Goal: Information Seeking & Learning: Learn about a topic

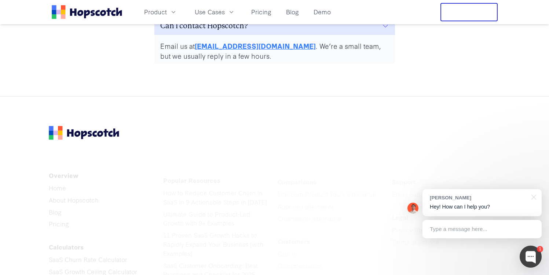
scroll to position [3733, 0]
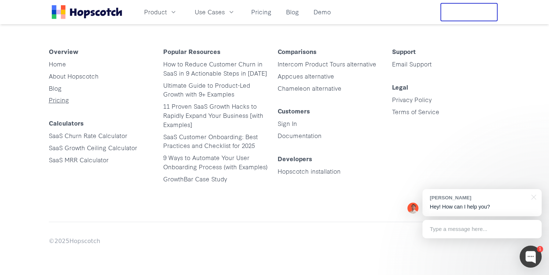
click at [63, 103] on link "Pricing" at bounding box center [59, 99] width 20 height 8
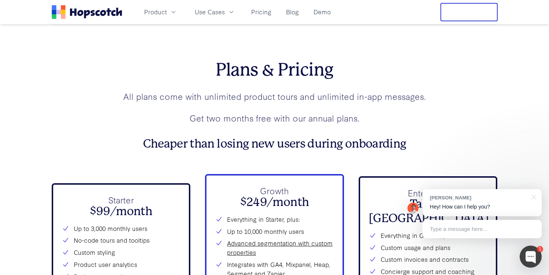
scroll to position [2555, 0]
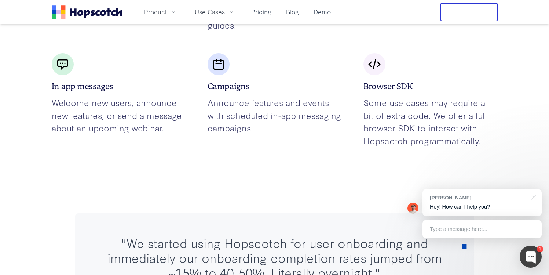
click at [92, 9] on icon "Home" at bounding box center [87, 12] width 70 height 14
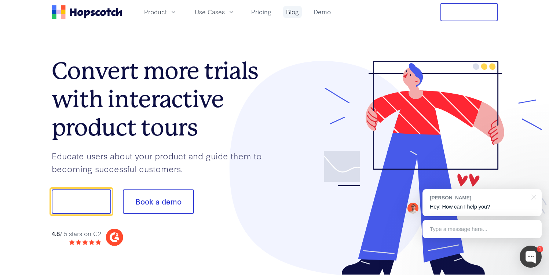
click at [296, 11] on link "Blog" at bounding box center [292, 12] width 19 height 12
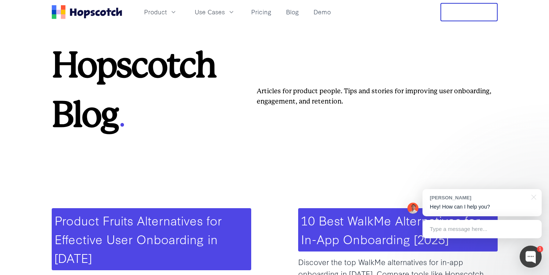
click at [80, 10] on icon "Home" at bounding box center [80, 13] width 6 height 6
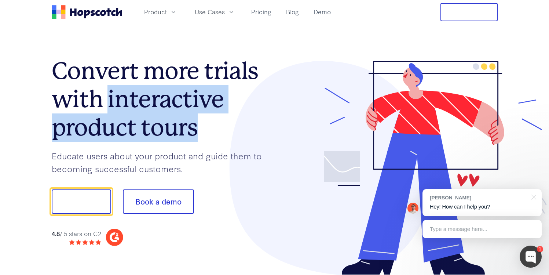
drag, startPoint x: 110, startPoint y: 99, endPoint x: 201, endPoint y: 127, distance: 95.1
click at [201, 127] on h1 "Convert more trials with interactive product tours" at bounding box center [163, 99] width 223 height 84
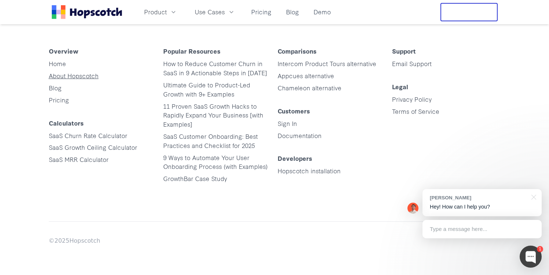
scroll to position [2278, 0]
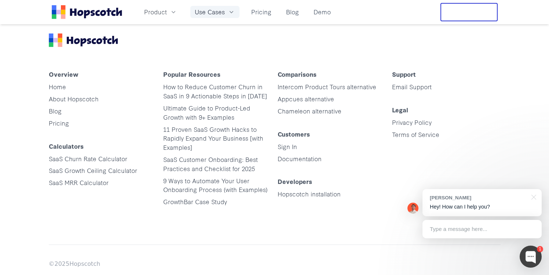
click at [201, 14] on span "Use Cases" at bounding box center [210, 11] width 30 height 9
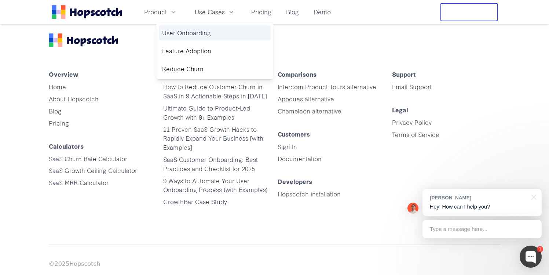
click at [207, 32] on link "User Onboarding" at bounding box center [215, 32] width 112 height 15
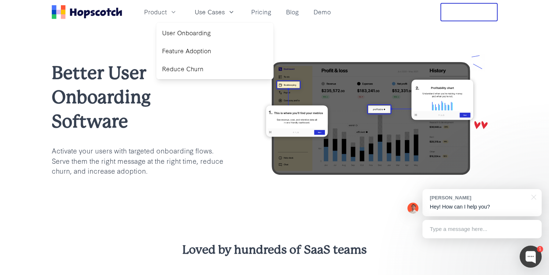
click at [95, 98] on h1 "Better User Onboarding Software" at bounding box center [138, 97] width 172 height 73
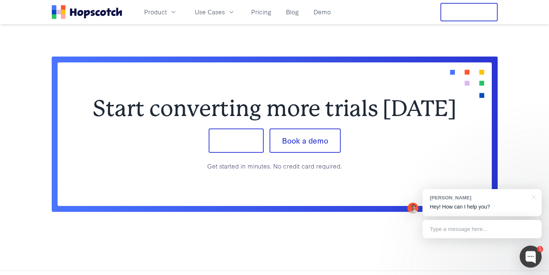
scroll to position [2058, 0]
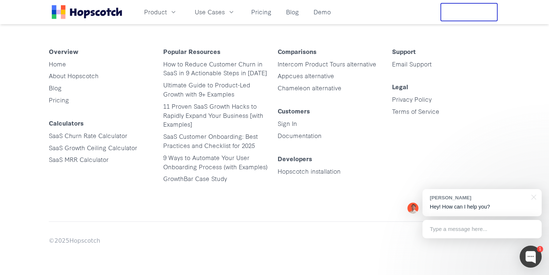
click at [109, 13] on icon "Home" at bounding box center [108, 11] width 5 height 7
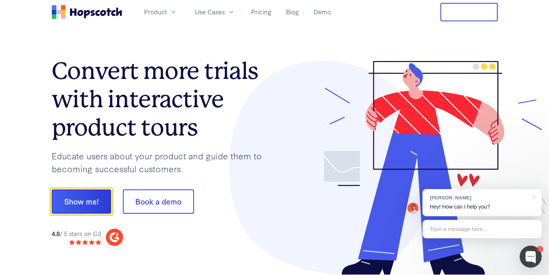
scroll to position [116, 0]
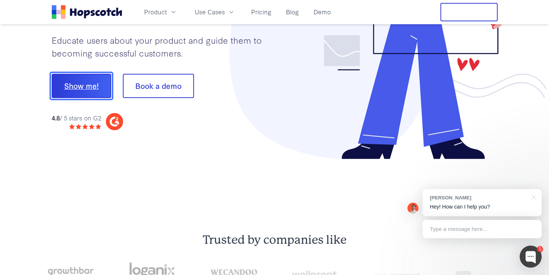
click at [90, 87] on button "Show me!" at bounding box center [81, 86] width 59 height 24
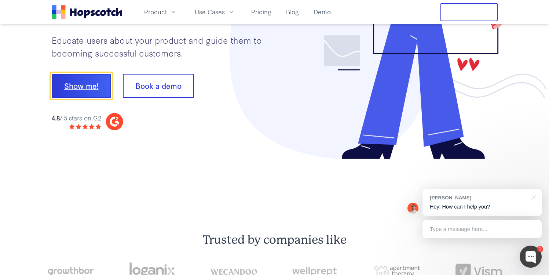
scroll to position [0, 0]
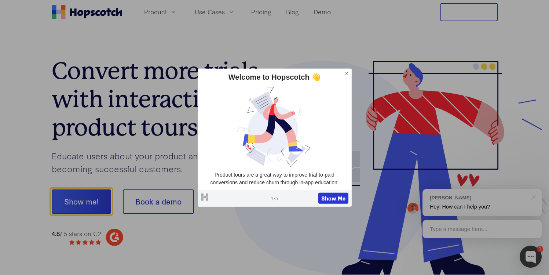
click at [341, 200] on button "Show Me" at bounding box center [334, 198] width 30 height 11
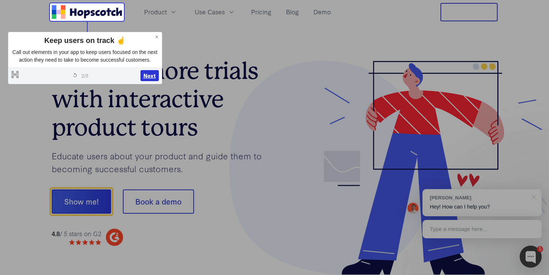
click at [151, 81] on button "Next" at bounding box center [150, 75] width 18 height 11
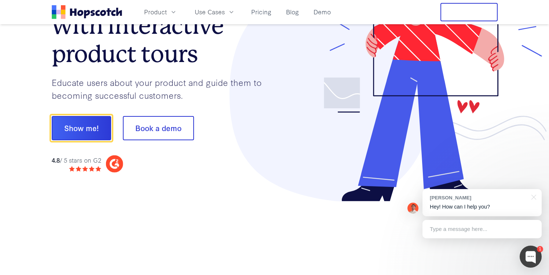
scroll to position [91, 0]
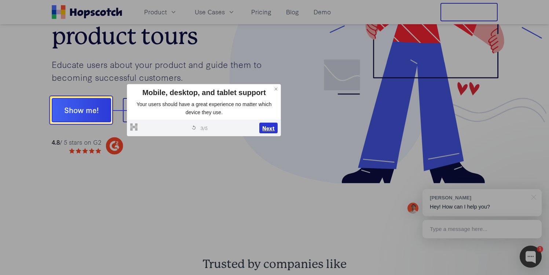
click at [263, 123] on button "Next" at bounding box center [268, 128] width 18 height 11
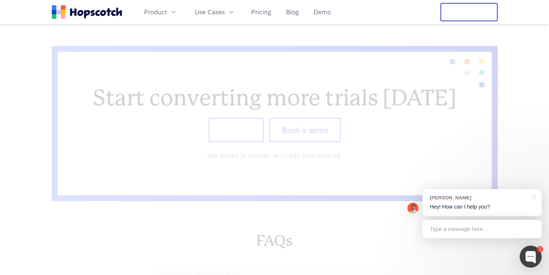
scroll to position [2997, 0]
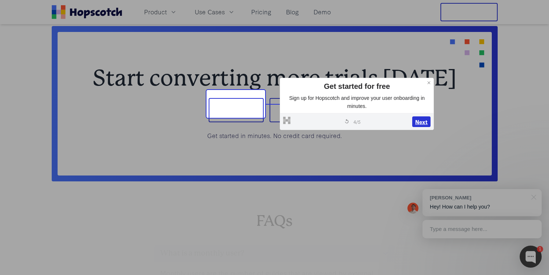
click at [428, 123] on button "Next" at bounding box center [421, 121] width 18 height 11
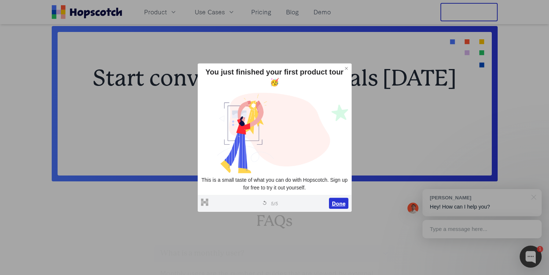
click at [337, 199] on button "Done" at bounding box center [338, 203] width 19 height 11
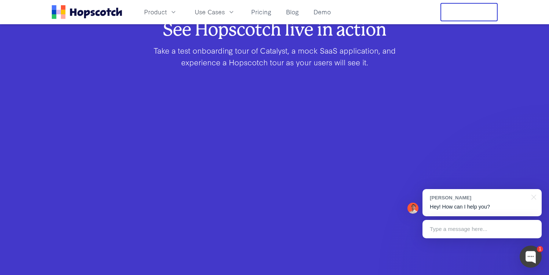
scroll to position [0, 0]
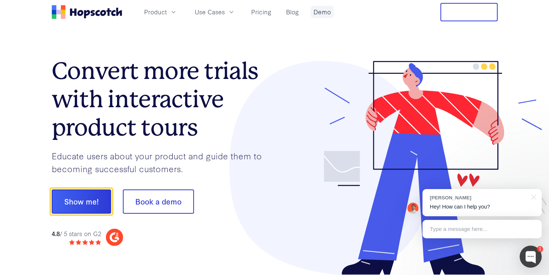
click at [321, 13] on link "Demo" at bounding box center [322, 12] width 23 height 12
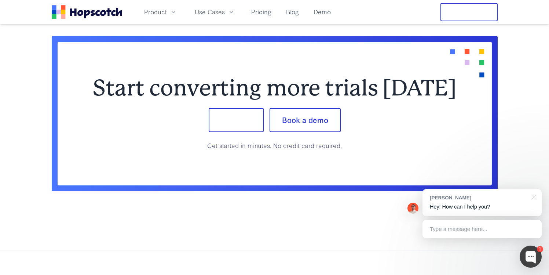
scroll to position [910, 0]
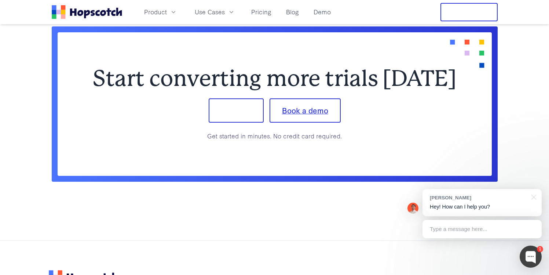
click at [291, 123] on button "Book a demo" at bounding box center [305, 110] width 71 height 24
